Goal: Find specific page/section: Find specific page/section

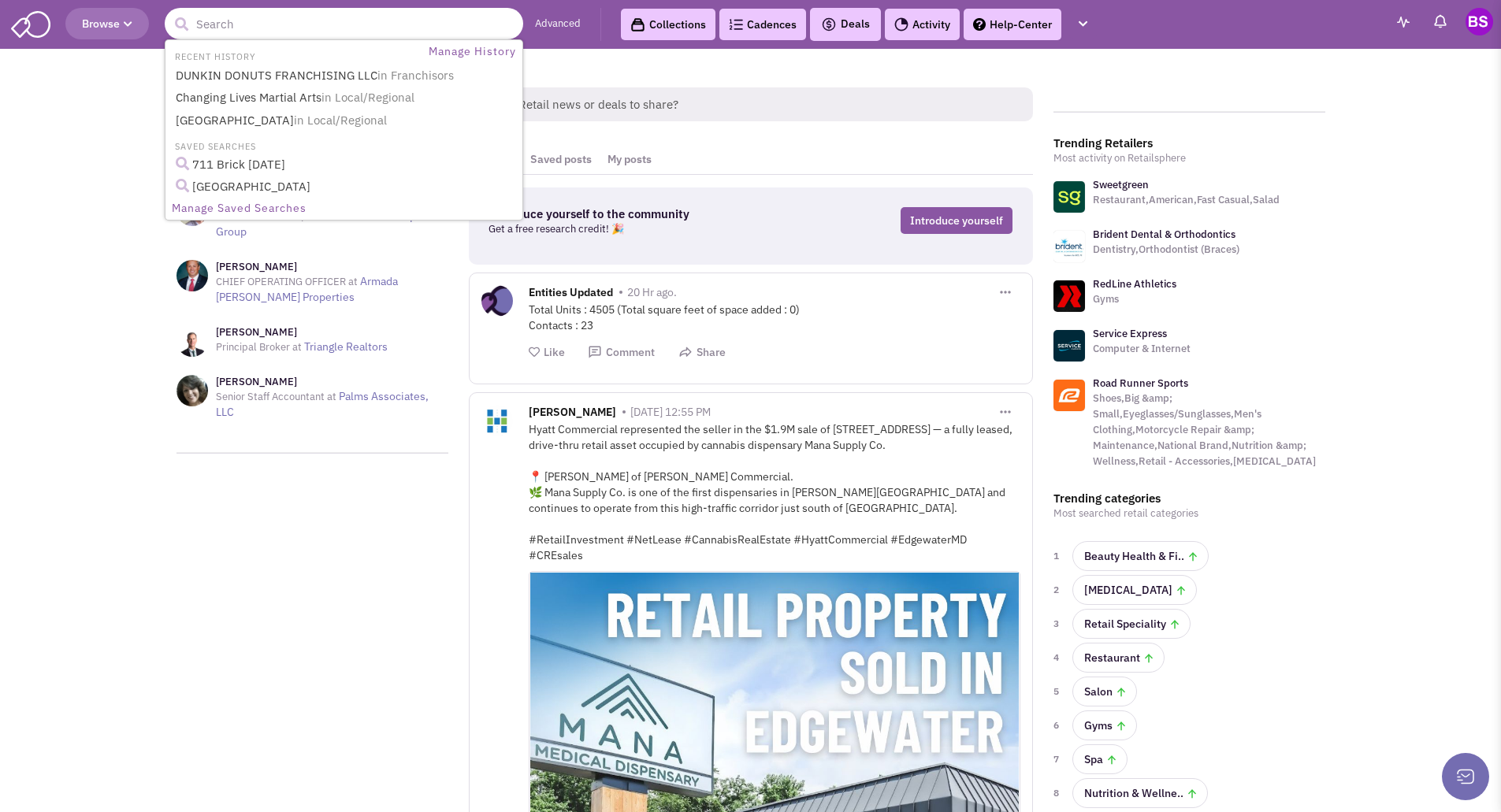
click at [257, 24] on input "text" at bounding box center [344, 23] width 359 height 31
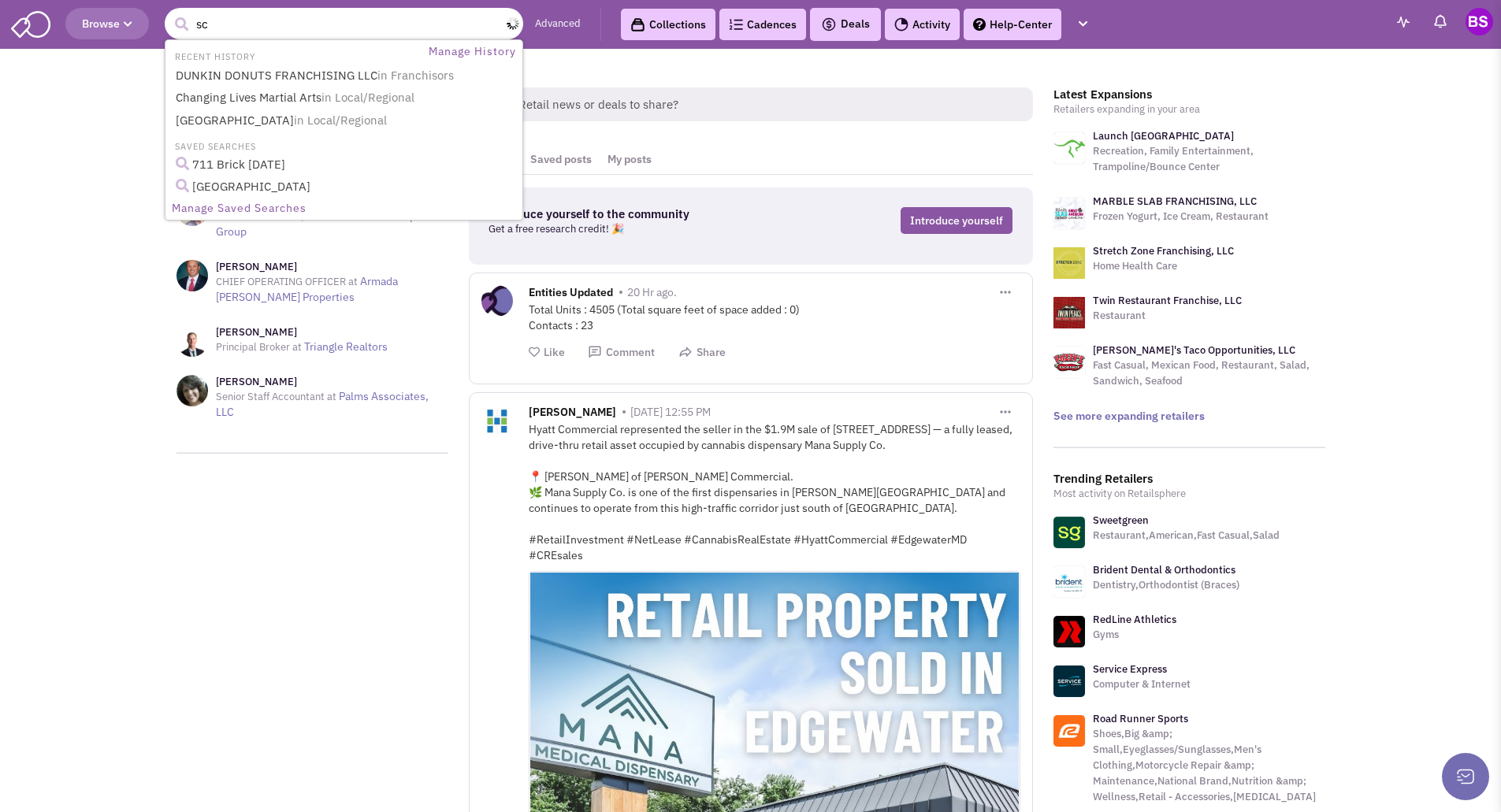
type input "sco"
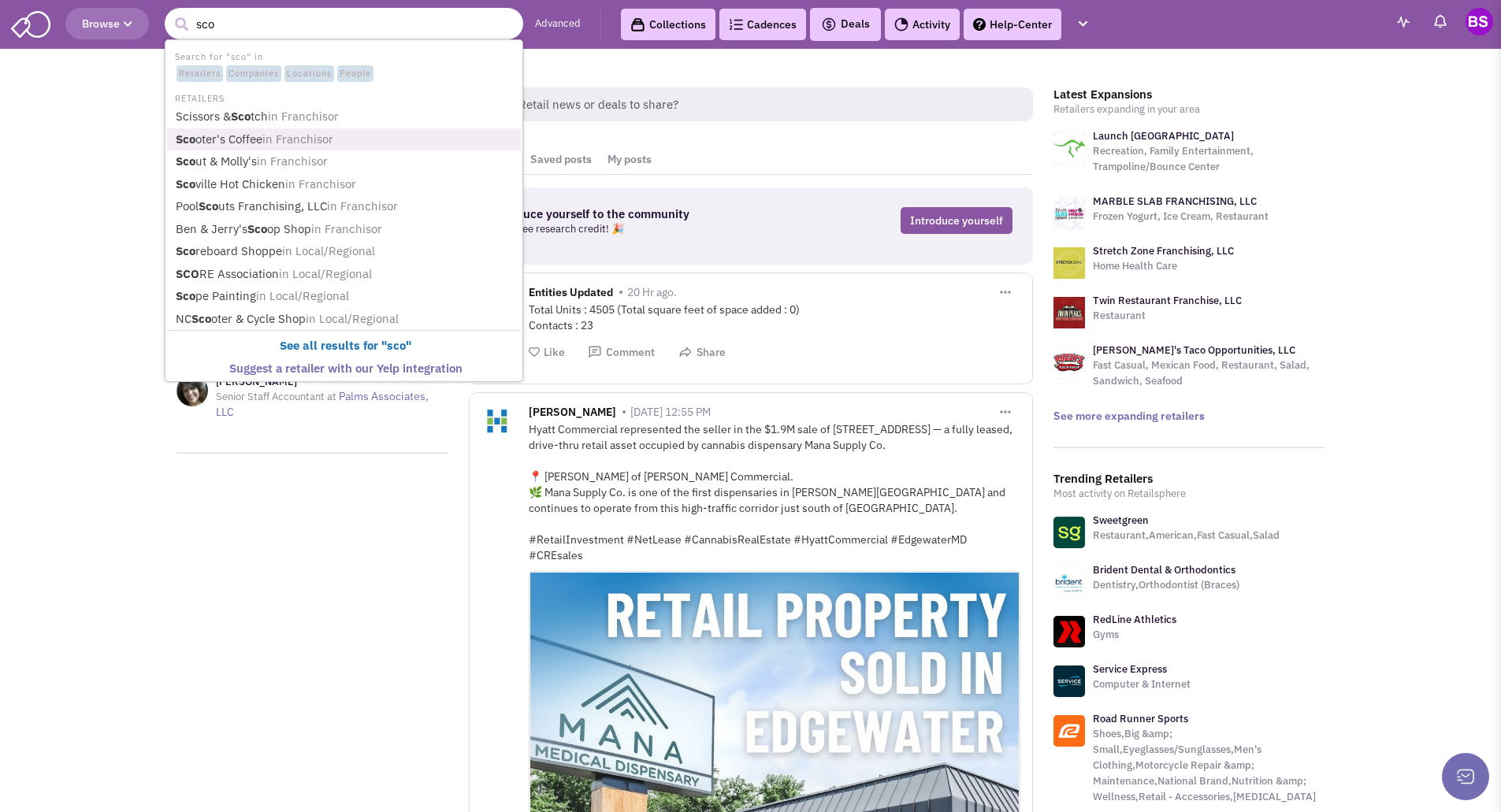
click at [218, 139] on link "Sco oter's Coffee in Franchisor" at bounding box center [345, 140] width 349 height 21
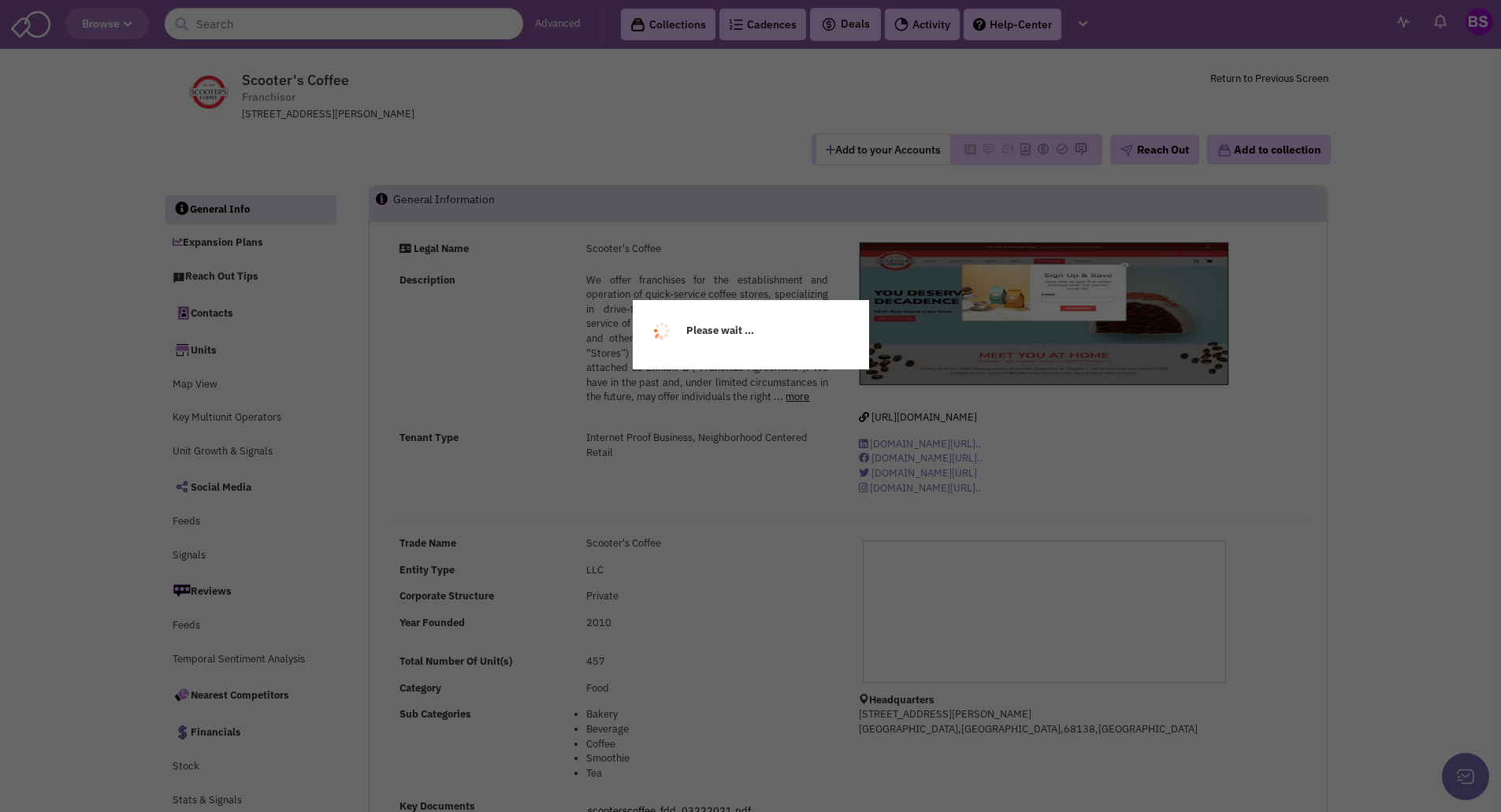
select select
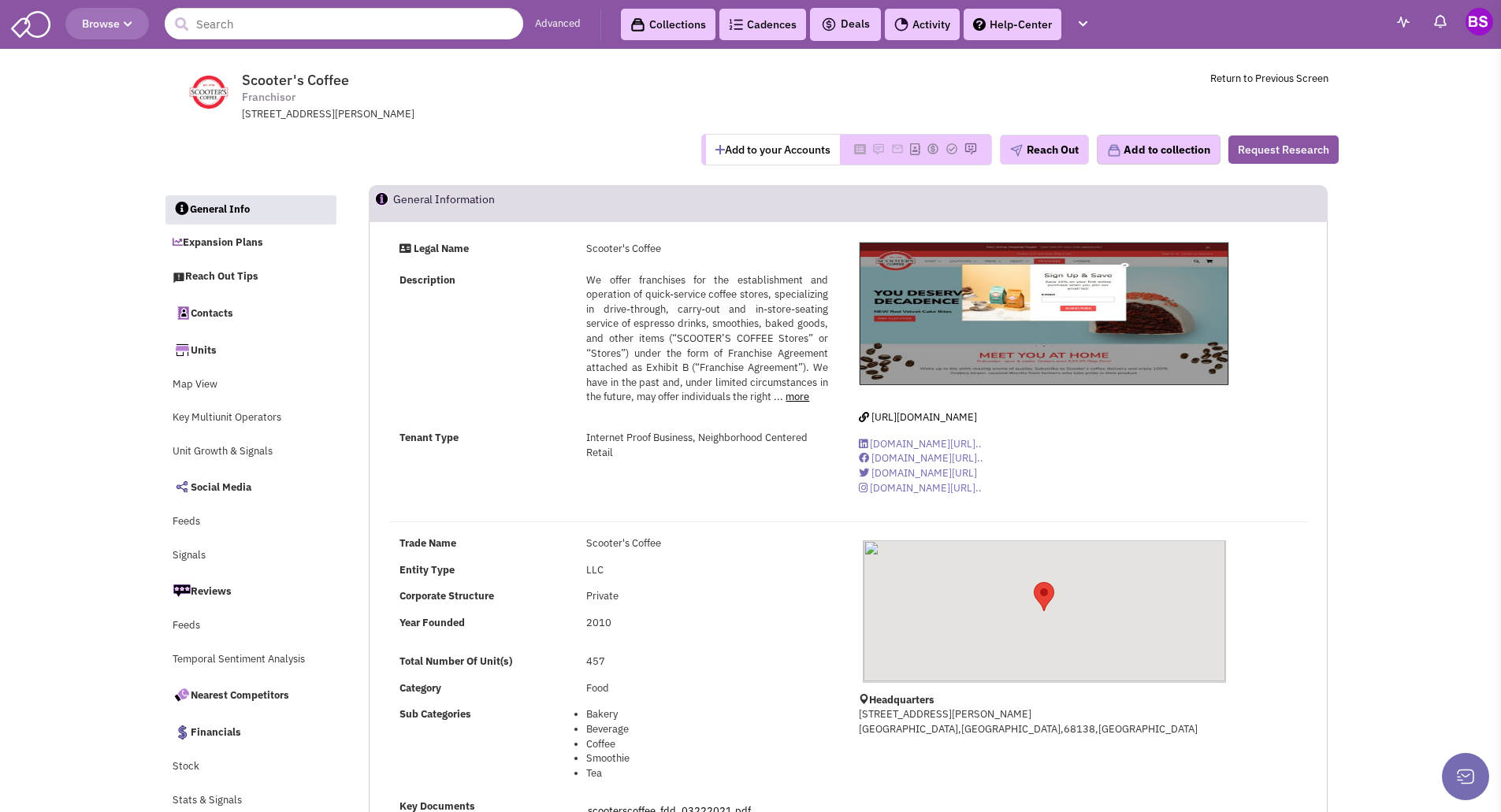
select select
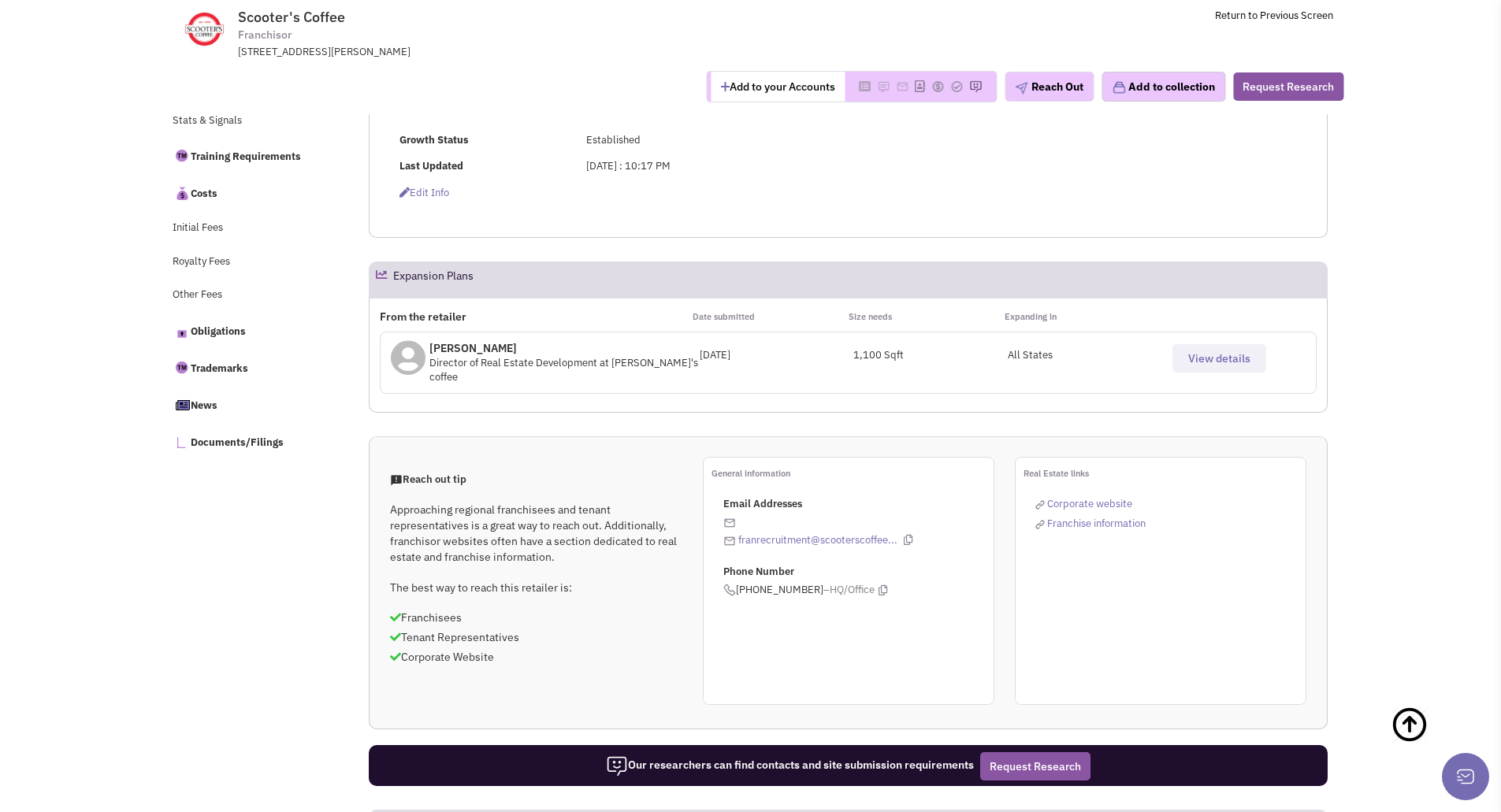
scroll to position [630, 0]
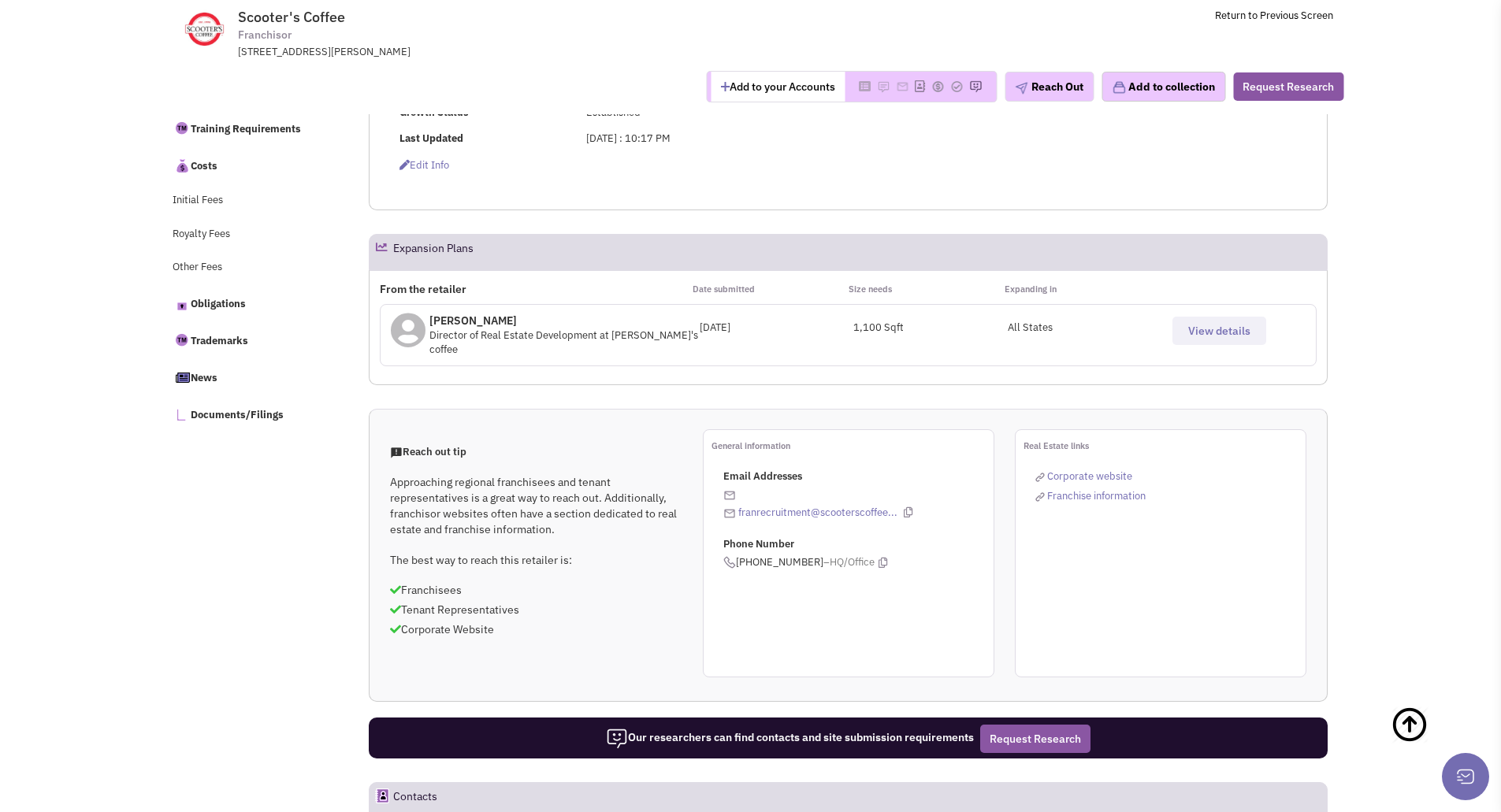
click at [1215, 333] on span "View details" at bounding box center [1219, 331] width 62 height 14
